Goal: Transaction & Acquisition: Purchase product/service

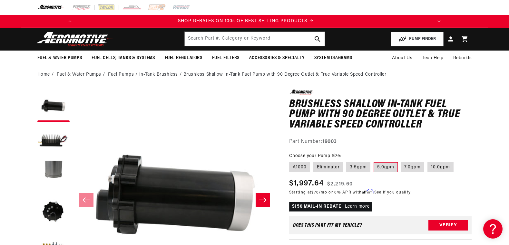
scroll to position [0, 366]
click at [408, 168] on label "7.0gpm" at bounding box center [413, 168] width 24 height 10
click at [402, 162] on input "7.0gpm" at bounding box center [401, 161] width 0 height 0
radio input "true"
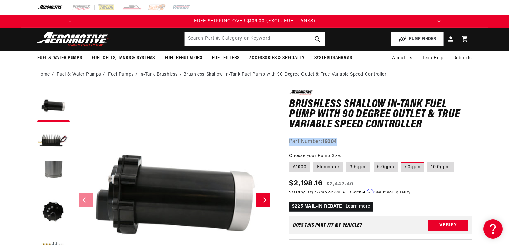
drag, startPoint x: 336, startPoint y: 141, endPoint x: 301, endPoint y: 141, distance: 35.5
click at [290, 139] on div "Part Number: 19004" at bounding box center [380, 142] width 183 height 8
copy div "Part Number: 19004"
click at [441, 5] on div at bounding box center [254, 7] width 467 height 15
click at [411, 167] on label "7.0gpm" at bounding box center [413, 168] width 24 height 10
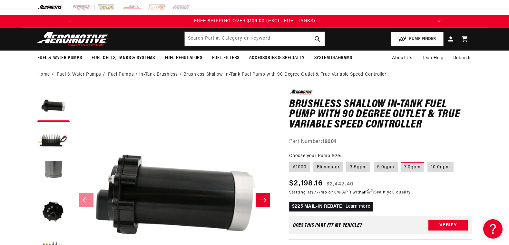
click at [402, 162] on input "7.0gpm" at bounding box center [401, 161] width 0 height 0
drag, startPoint x: 339, startPoint y: 141, endPoint x: 289, endPoint y: 141, distance: 49.4
click at [290, 141] on div "Part Number: 19004" at bounding box center [380, 142] width 183 height 8
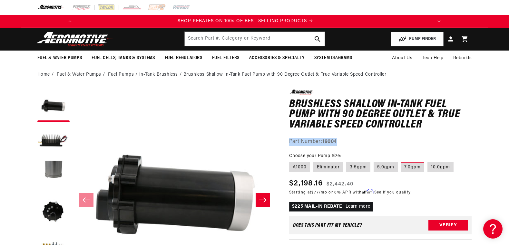
scroll to position [0, 366]
click at [346, 140] on div "Part Number: 19004" at bounding box center [380, 142] width 183 height 8
drag, startPoint x: 344, startPoint y: 141, endPoint x: 290, endPoint y: 139, distance: 53.6
click at [290, 139] on div "Part Number: 19004" at bounding box center [380, 142] width 183 height 8
copy div "Part Number: 19004"
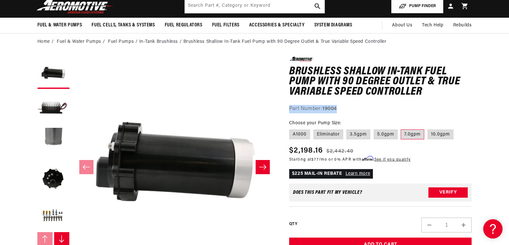
scroll to position [0, 0]
